Goal: Task Accomplishment & Management: Manage account settings

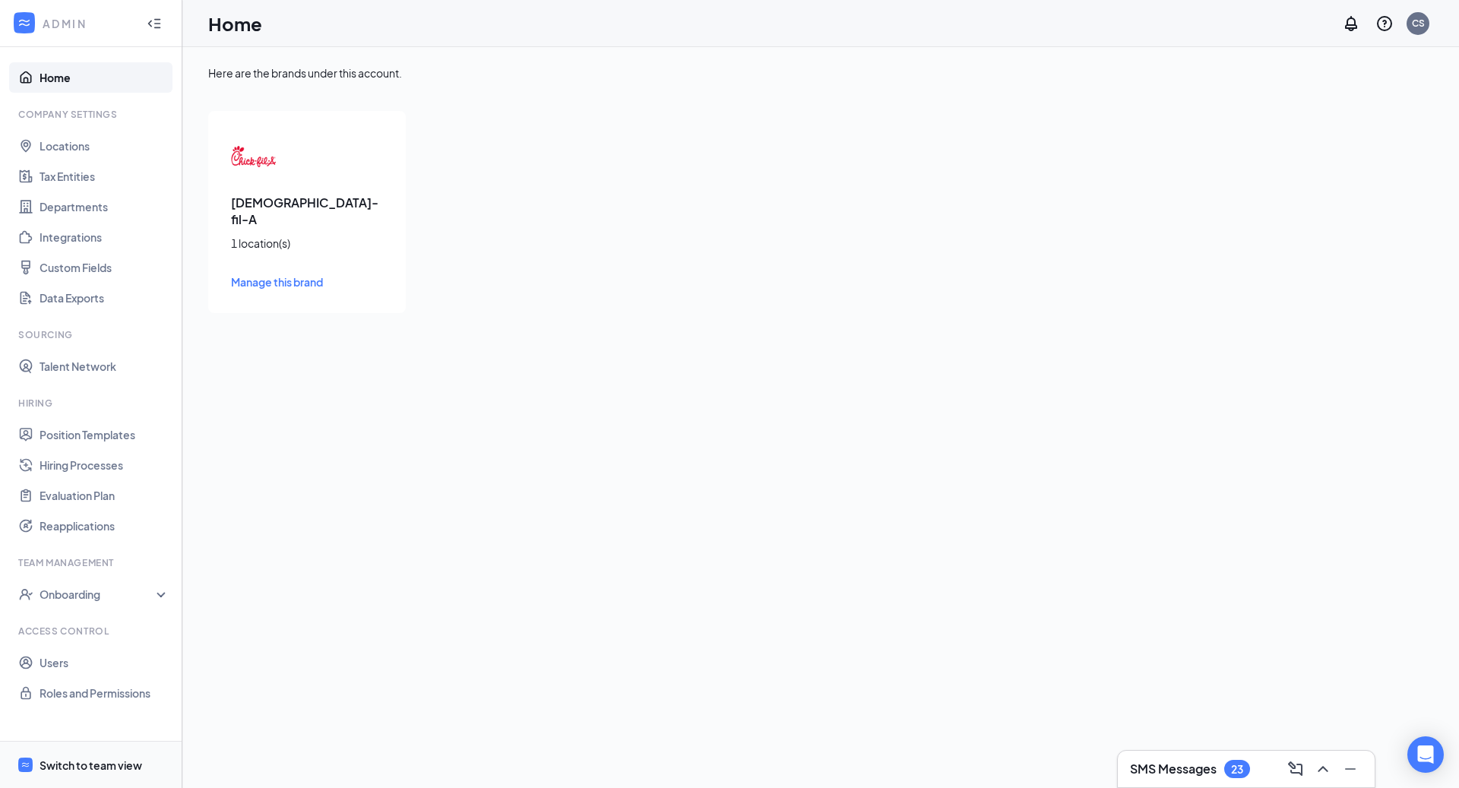
click at [93, 764] on div "Switch to team view" at bounding box center [91, 764] width 103 height 15
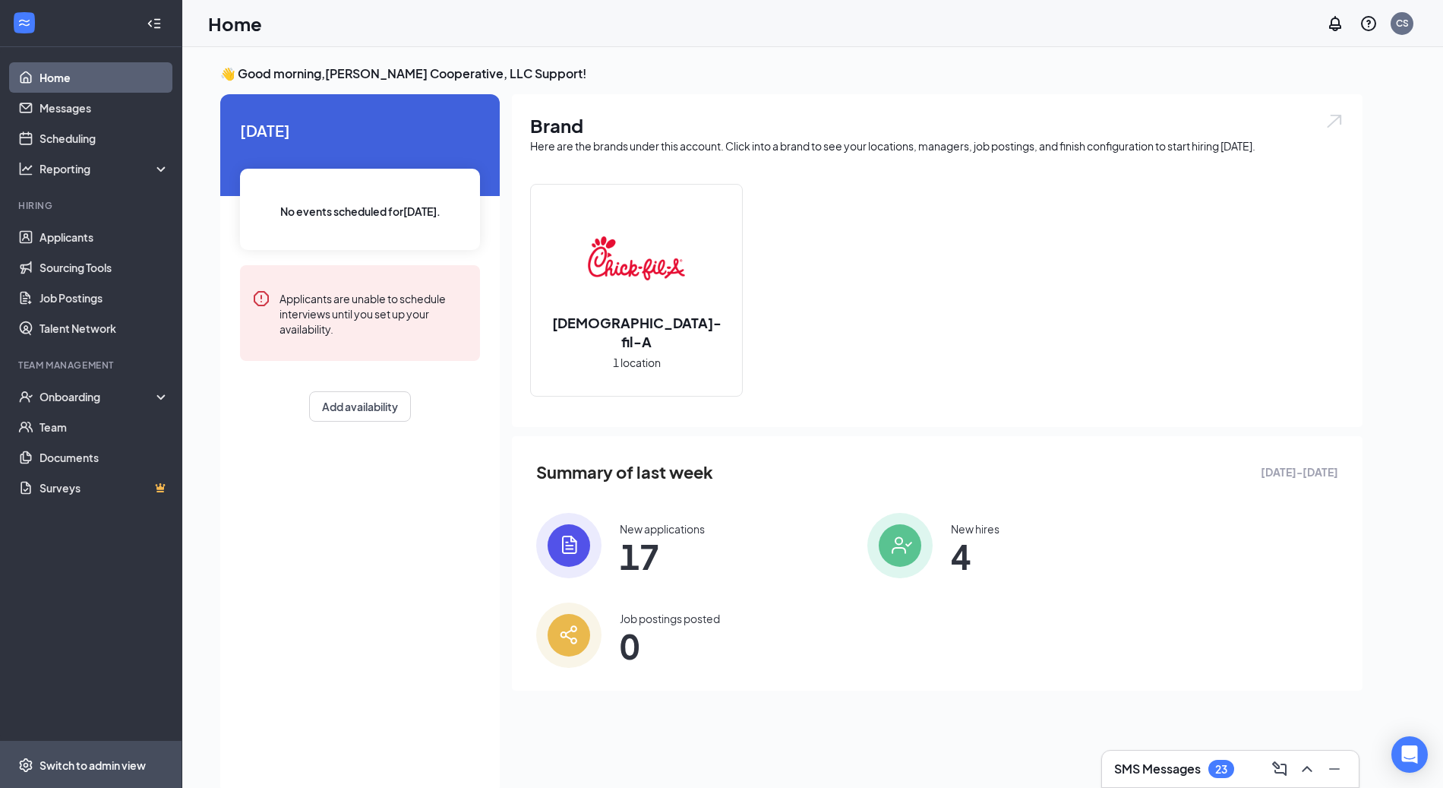
click at [87, 762] on div "Switch to admin view" at bounding box center [93, 764] width 106 height 15
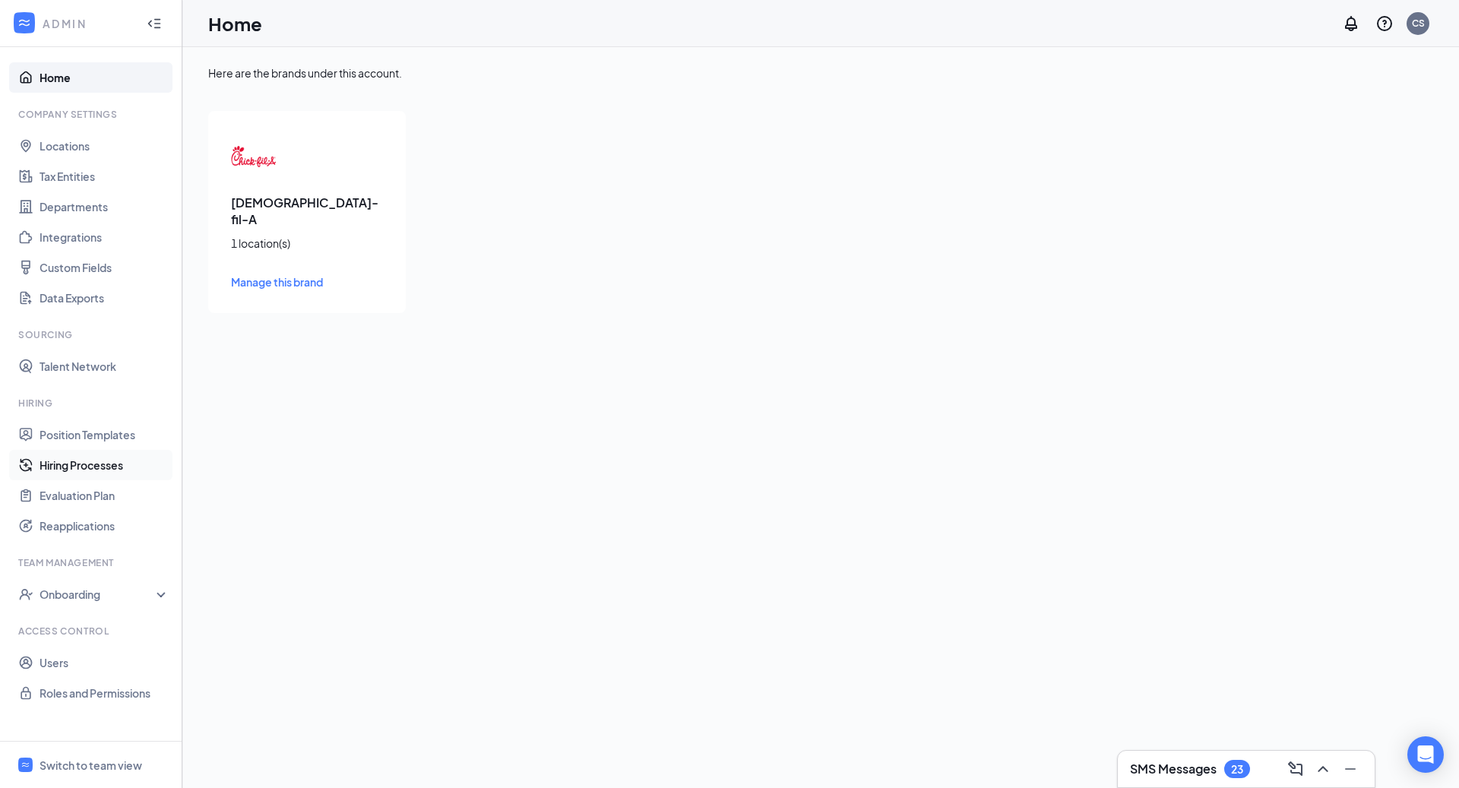
click at [97, 467] on link "Hiring Processes" at bounding box center [105, 465] width 130 height 30
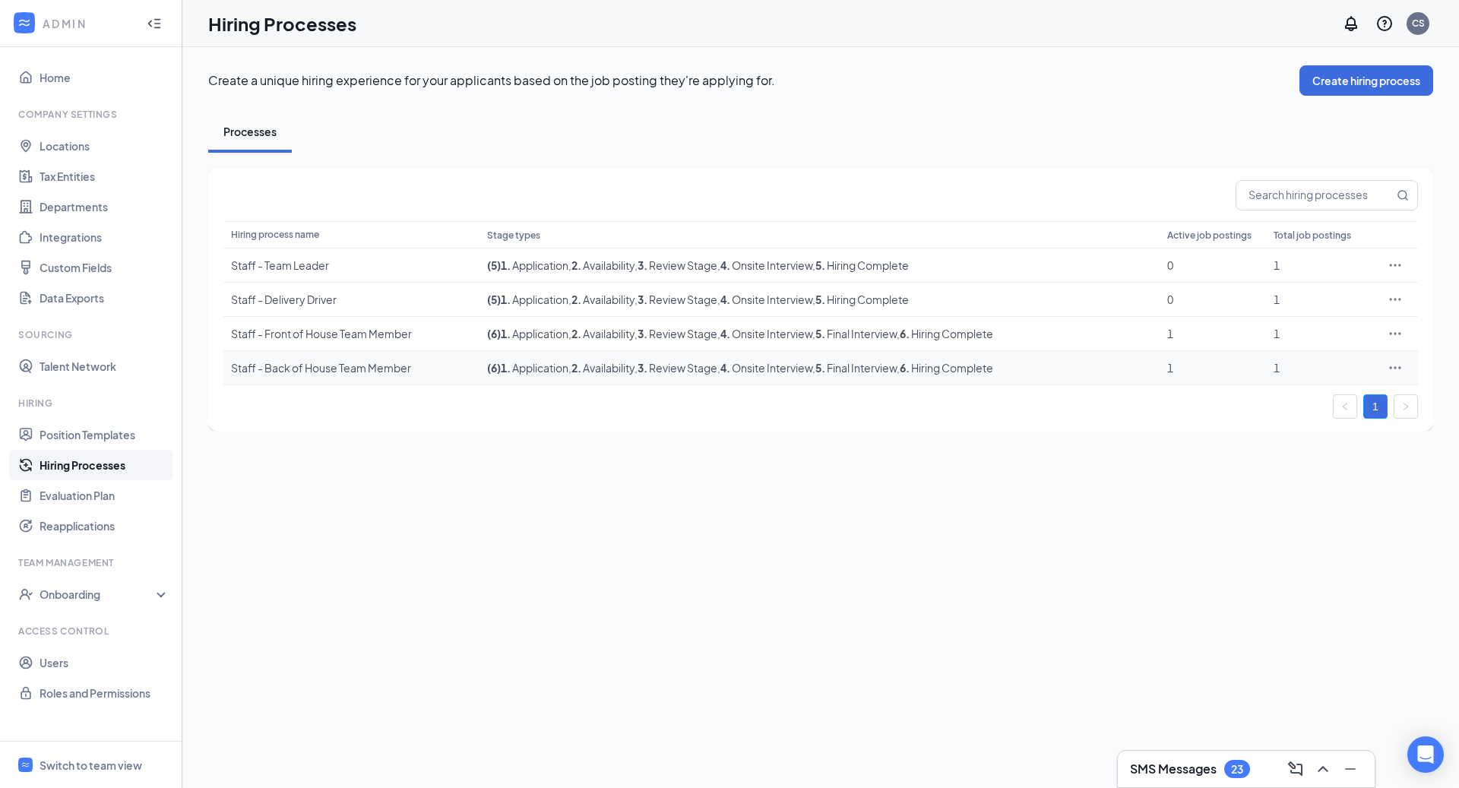
click at [1400, 367] on icon "Ellipses" at bounding box center [1394, 367] width 15 height 15
click at [1296, 400] on span "Edit" at bounding box center [1324, 397] width 131 height 17
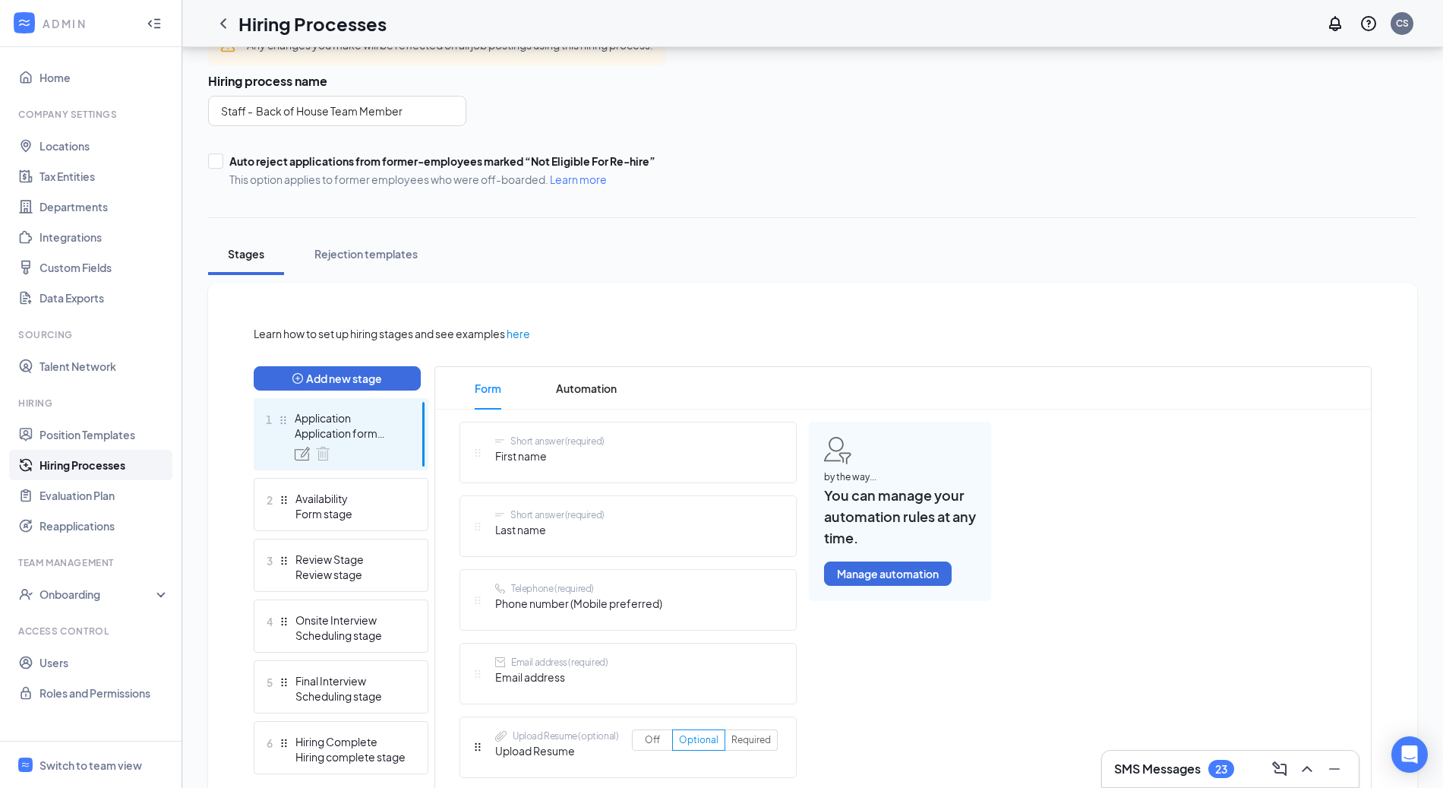
scroll to position [185, 0]
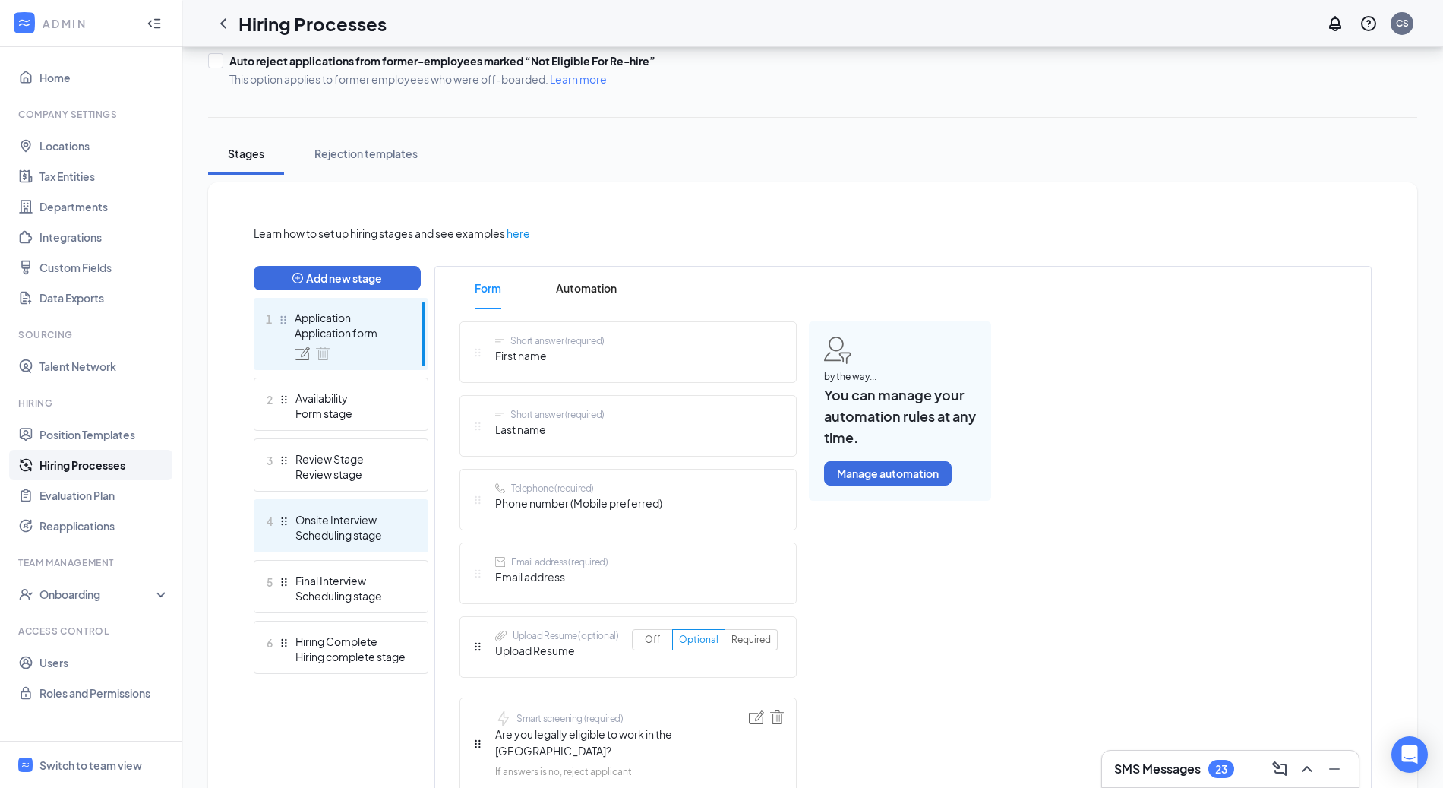
click at [385, 516] on div "Onsite Interview" at bounding box center [350, 519] width 111 height 15
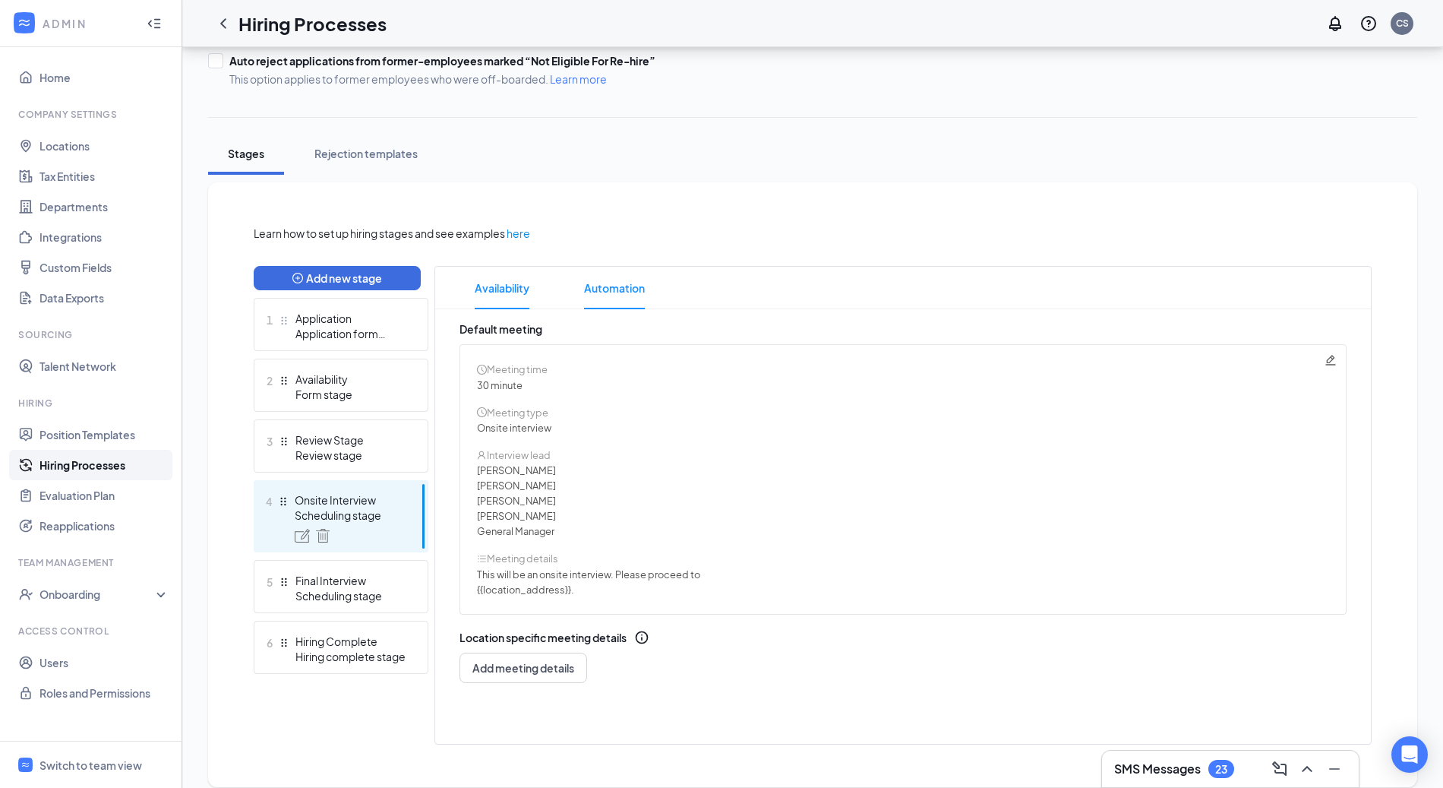
click at [618, 283] on span "Automation" at bounding box center [614, 288] width 61 height 43
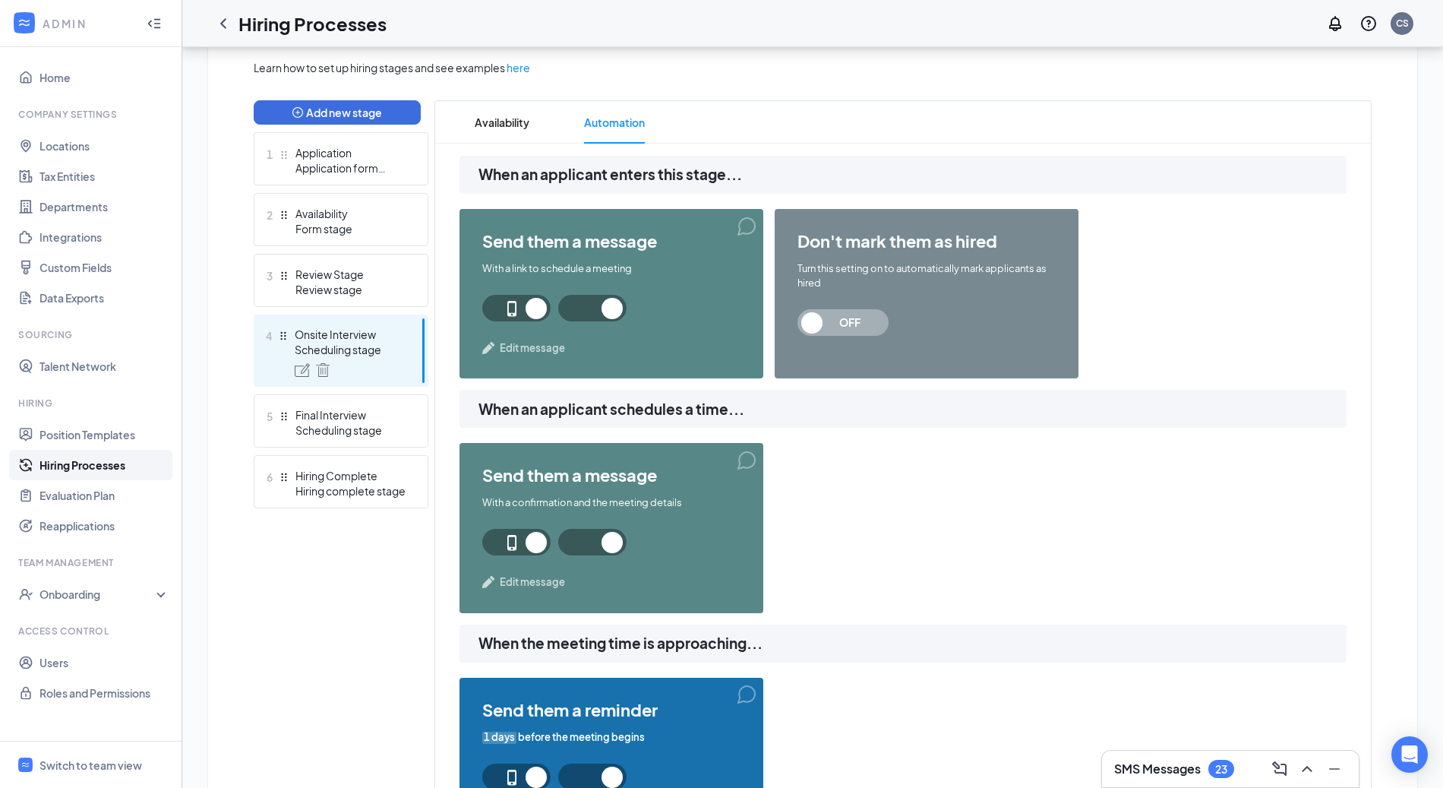
scroll to position [352, 0]
click at [514, 122] on span "Availability" at bounding box center [502, 121] width 55 height 43
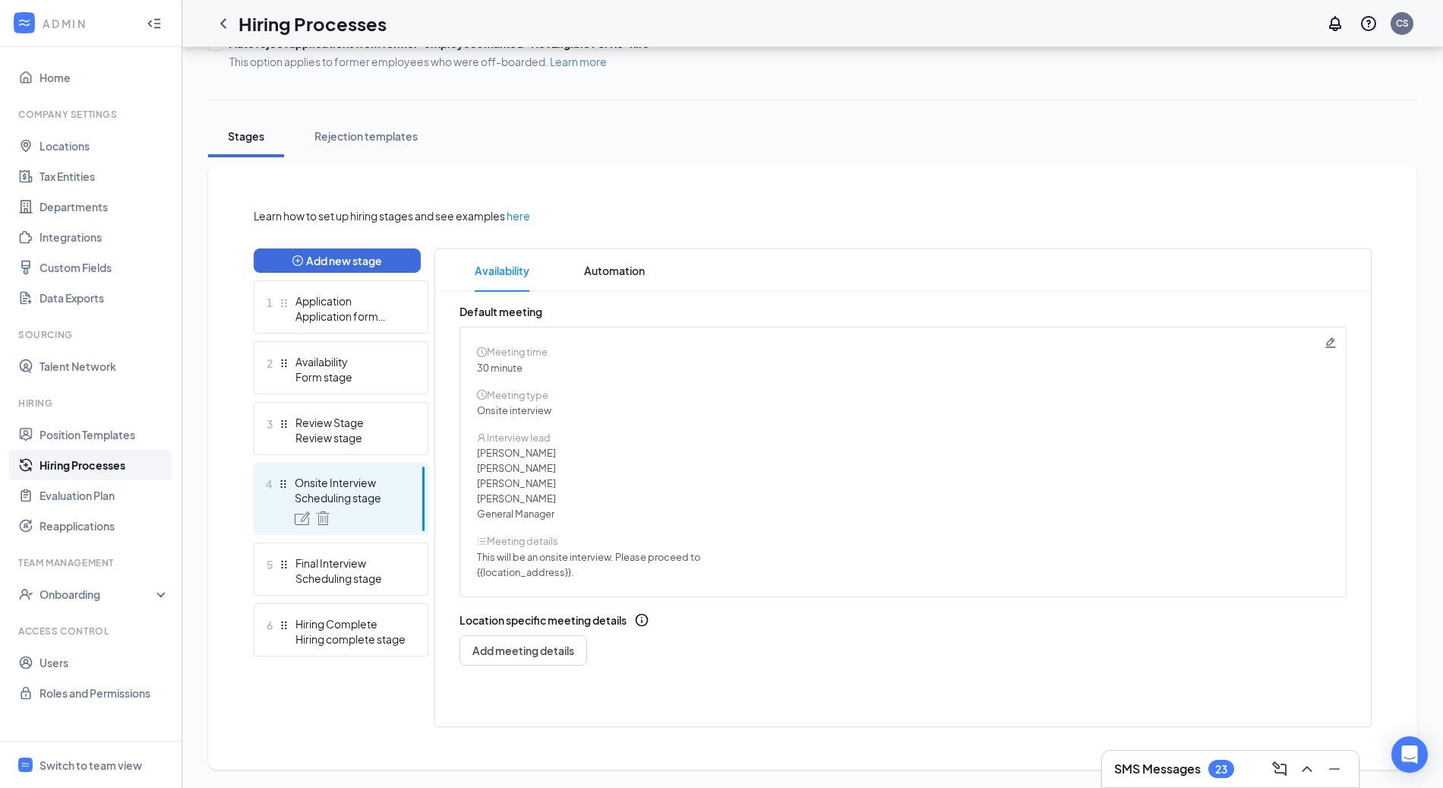
scroll to position [270, 0]
click at [350, 507] on div "Learn how to set up hiring stages and see examples here Add new stage 1 Applica…" at bounding box center [813, 467] width 1118 height 520
click at [392, 570] on div "Scheduling stage" at bounding box center [350, 577] width 111 height 15
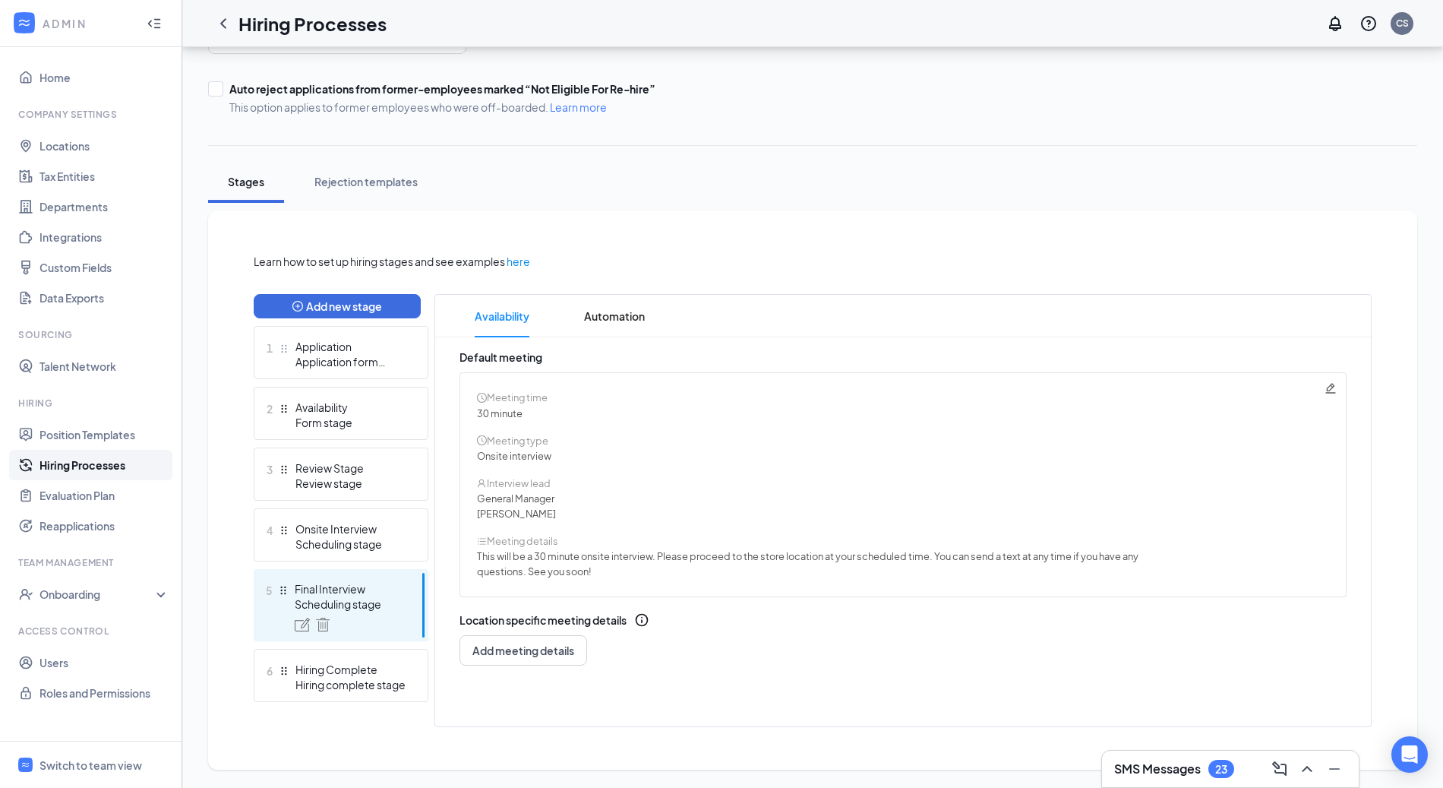
scroll to position [213, 0]
click at [374, 536] on div "Scheduling stage" at bounding box center [350, 543] width 111 height 15
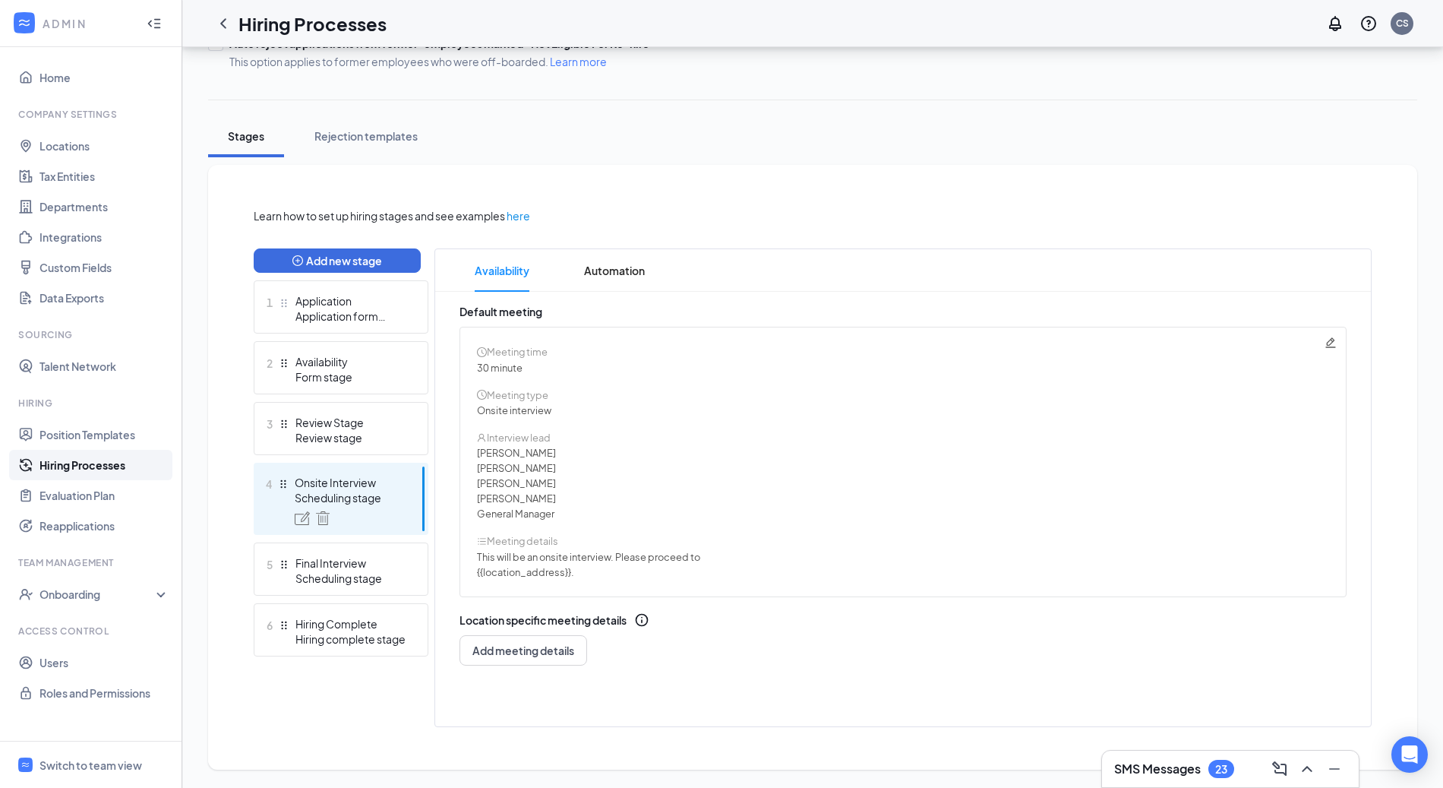
scroll to position [270, 0]
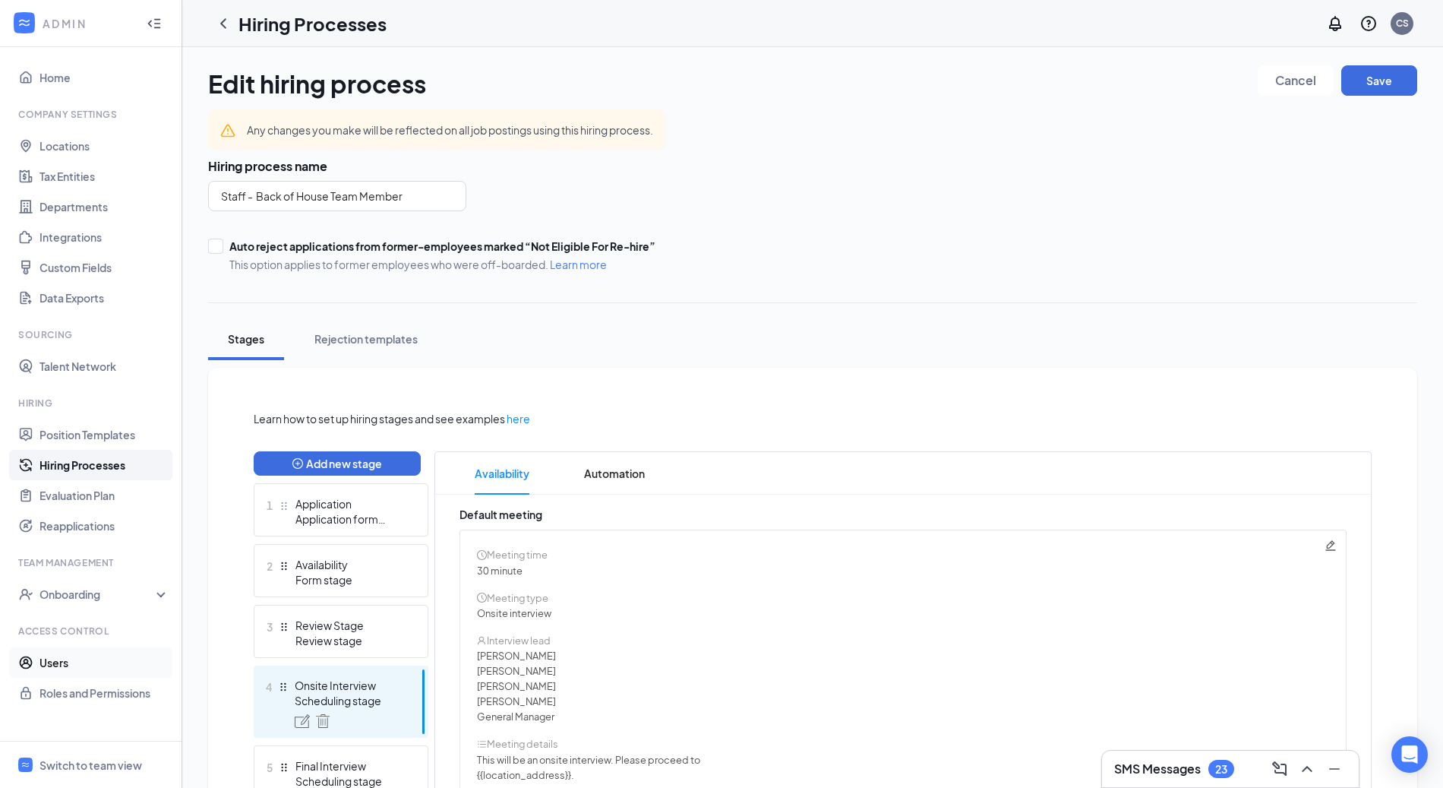
click at [40, 651] on link "Users" at bounding box center [105, 662] width 130 height 30
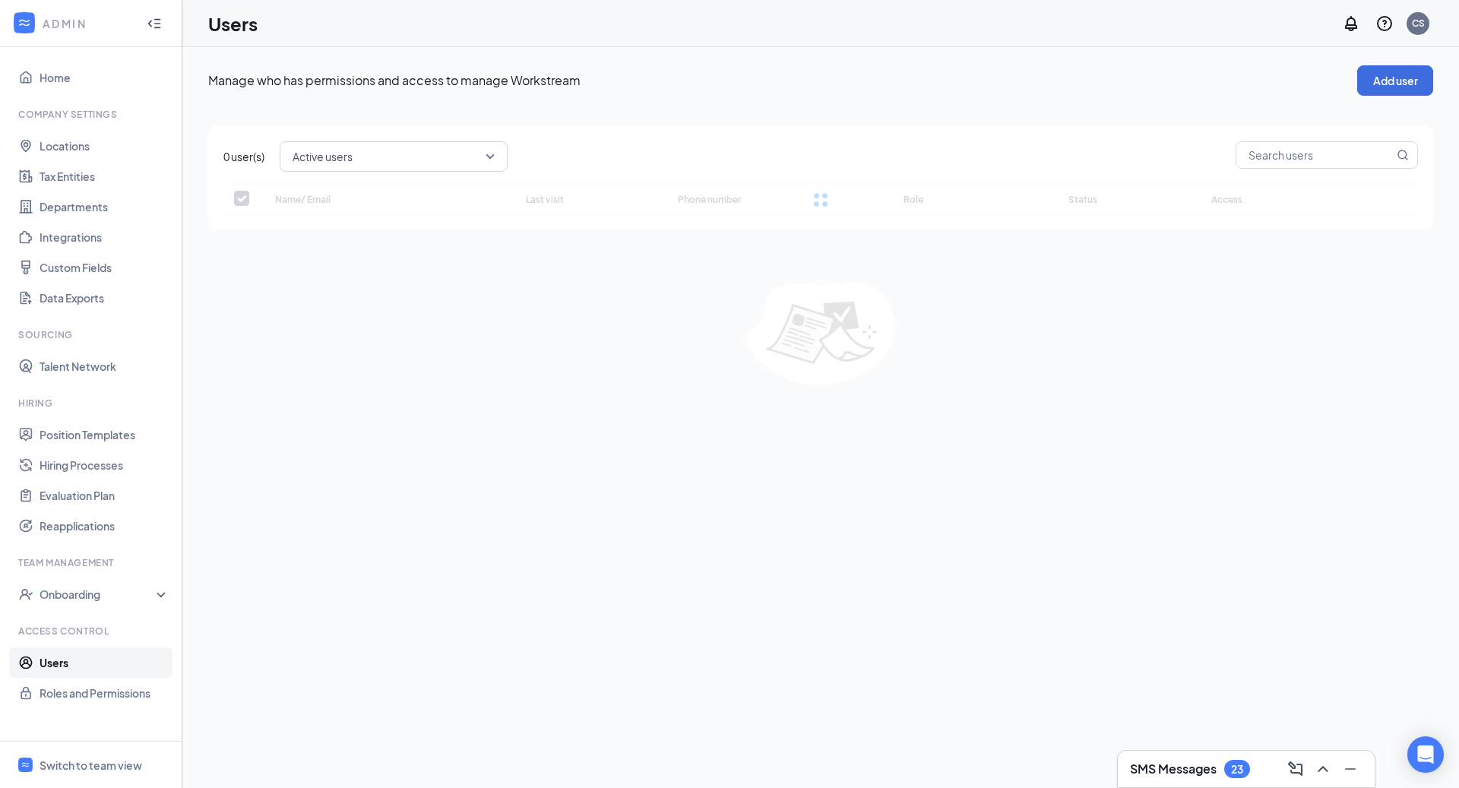
checkbox input "false"
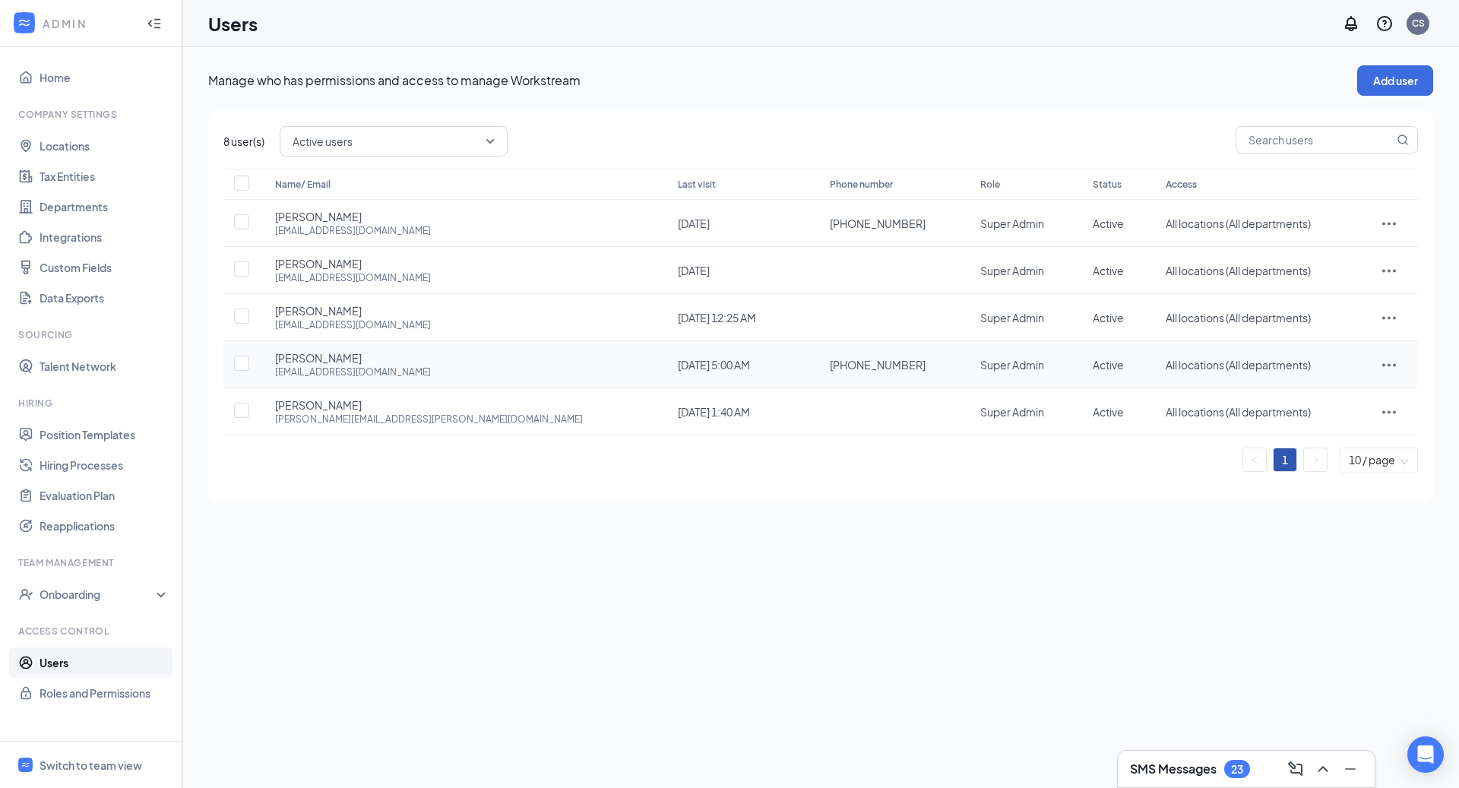
click at [1380, 361] on icon "ActionsIcon" at bounding box center [1389, 365] width 18 height 18
click at [1323, 390] on span "Edit user" at bounding box center [1316, 395] width 43 height 14
type input "[PHONE_NUMBER]"
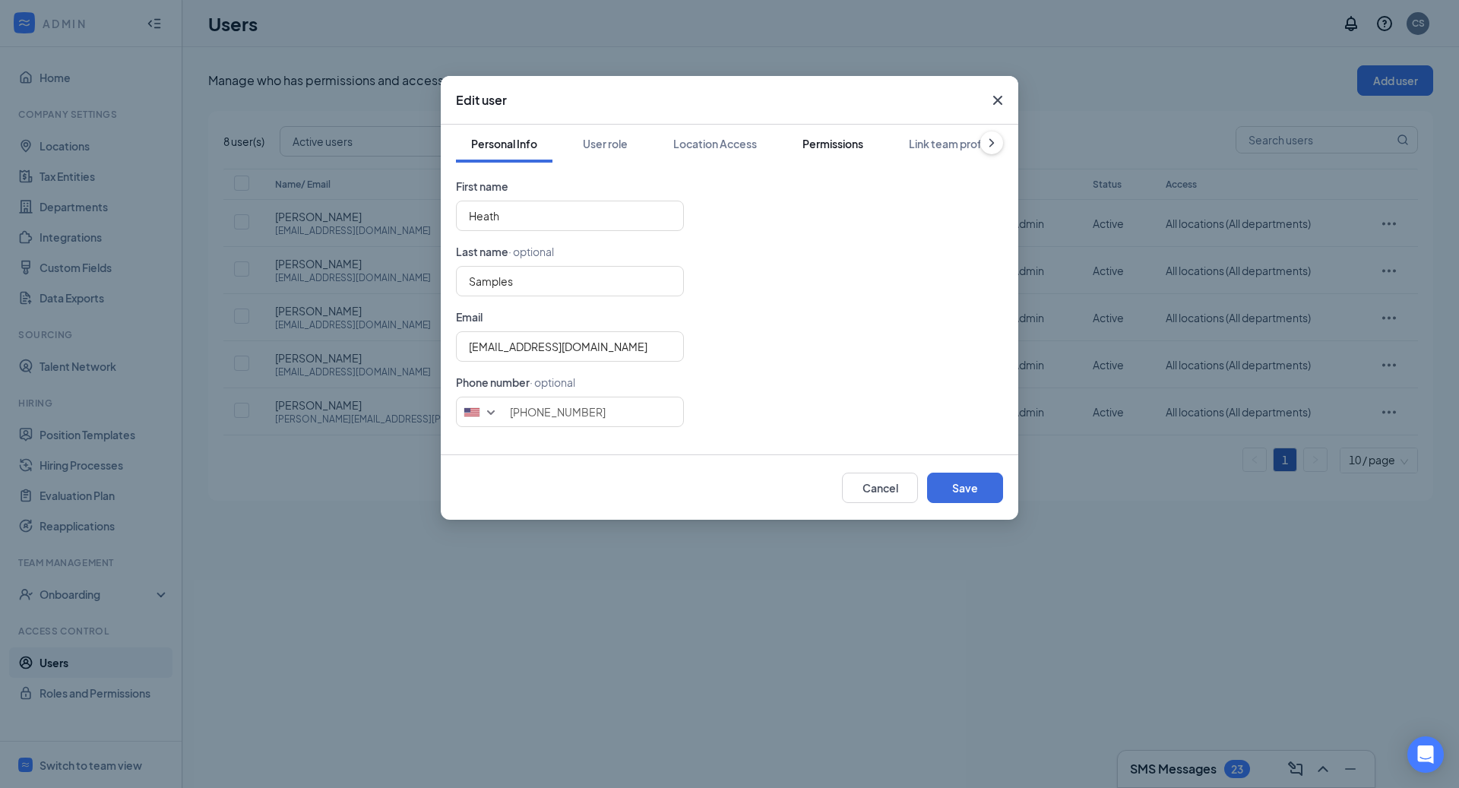
click at [804, 137] on div "Permissions" at bounding box center [832, 143] width 61 height 15
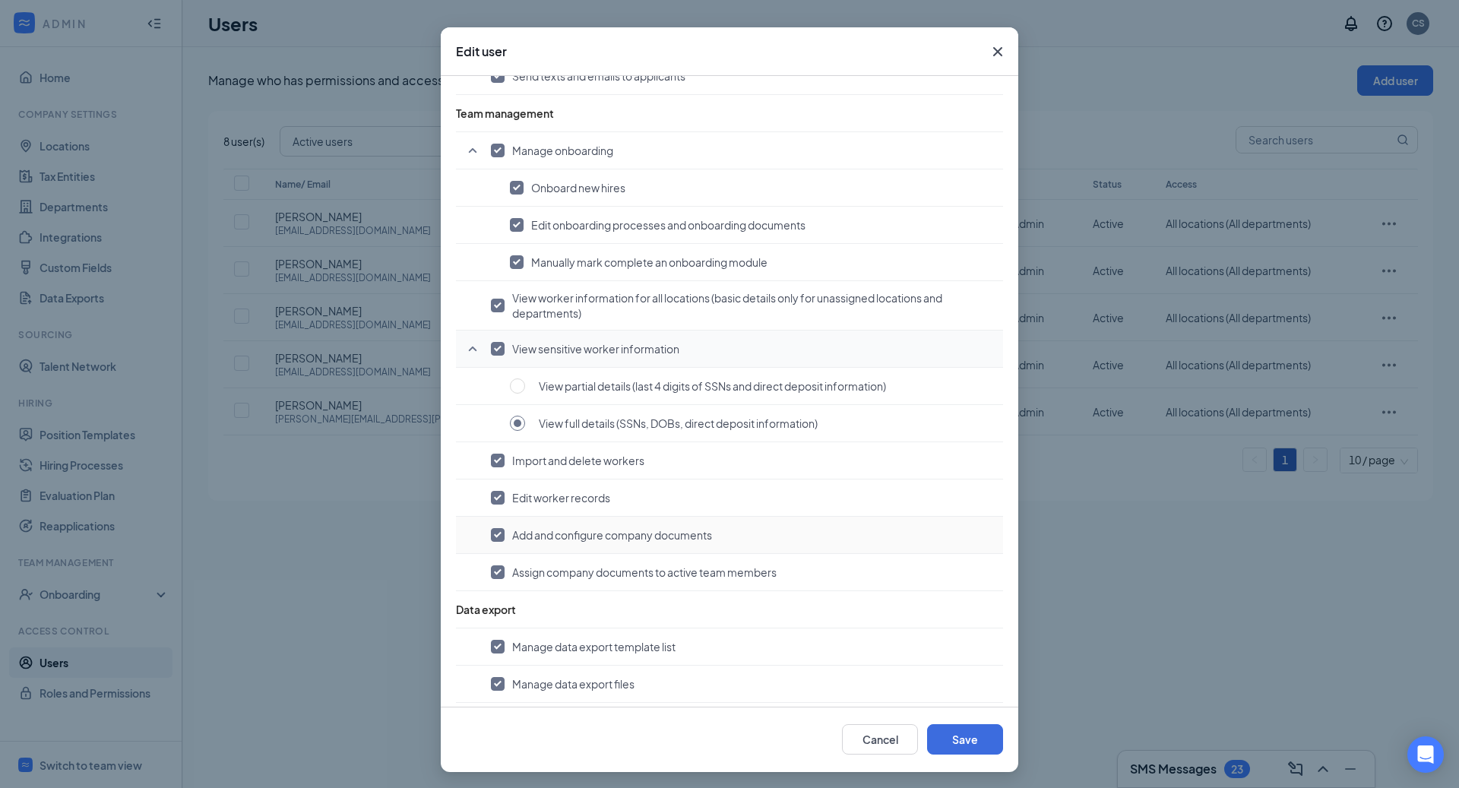
scroll to position [50, 0]
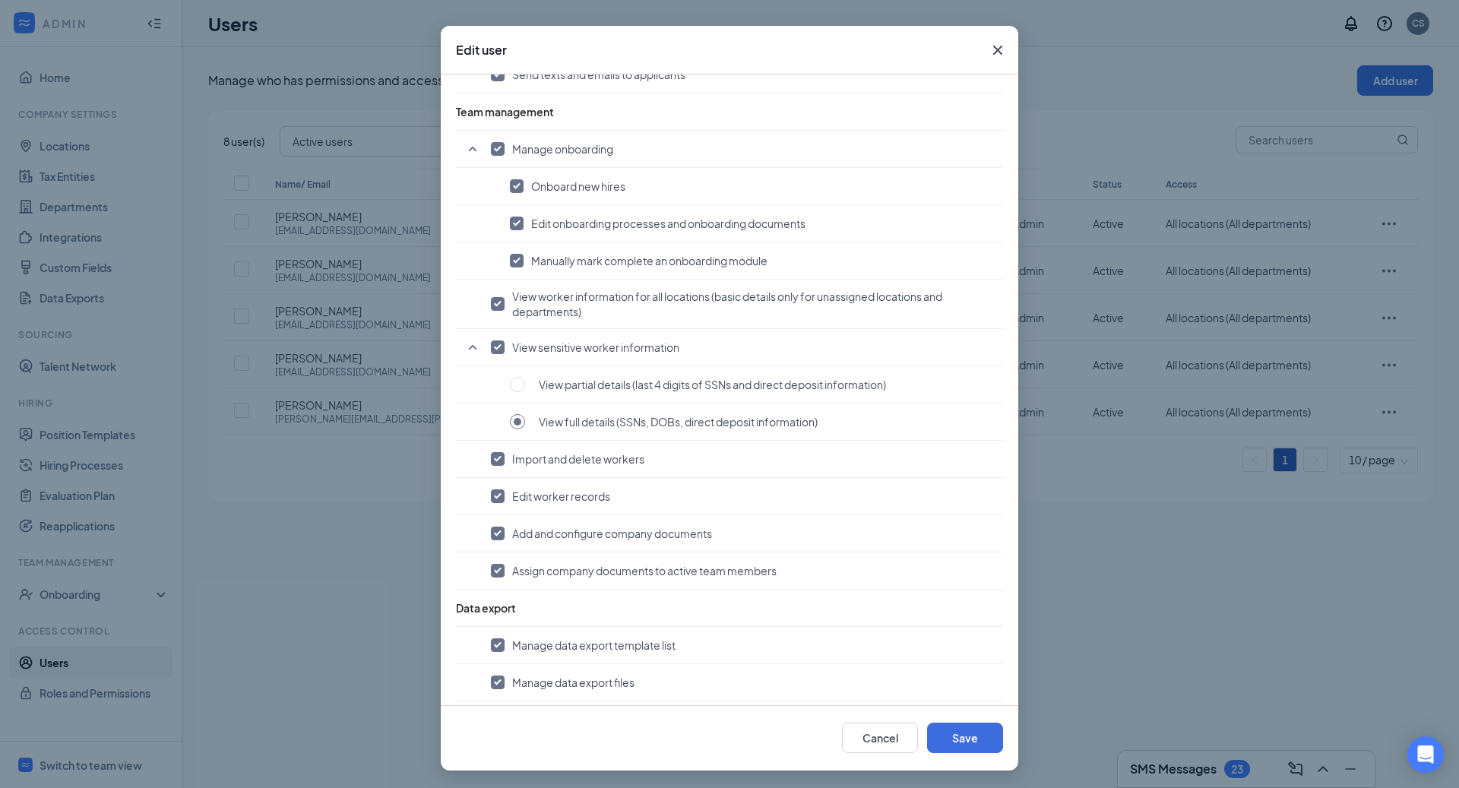
click at [988, 47] on icon "Cross" at bounding box center [997, 50] width 18 height 18
